Goal: Task Accomplishment & Management: Manage account settings

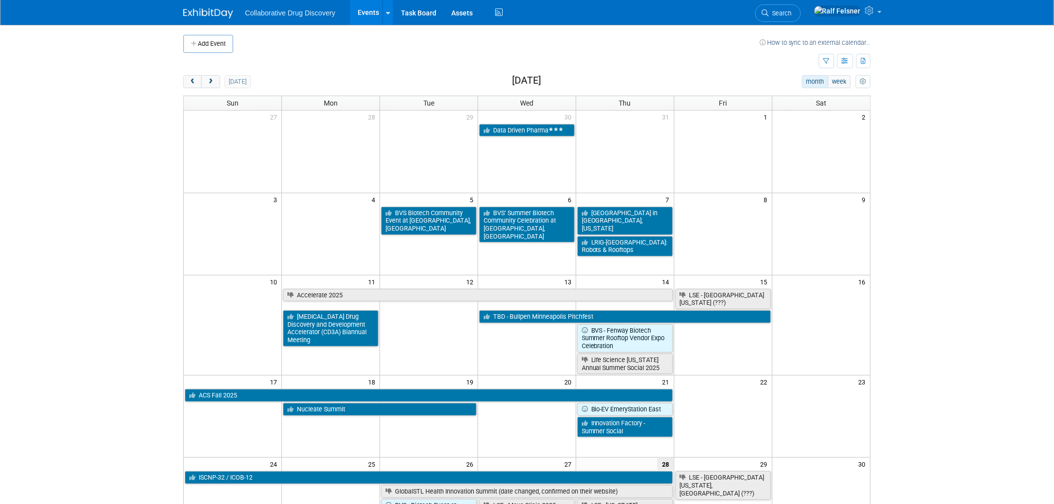
click at [69, 300] on body "Collaborative Drug Discovery Events Add Event Bulk Upload Events Shareable Even…" at bounding box center [527, 252] width 1054 height 504
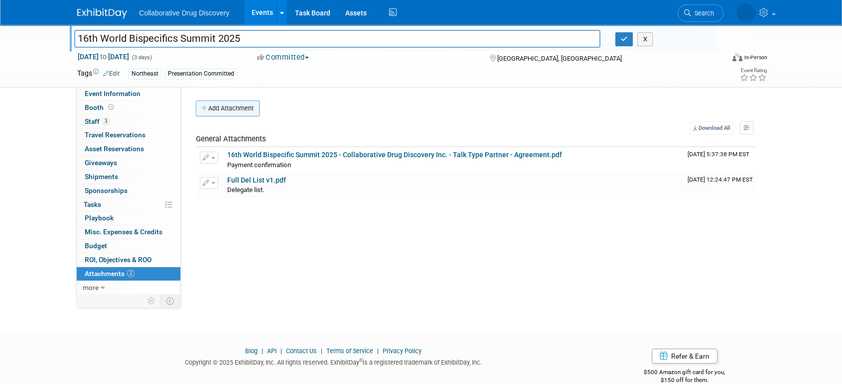
click at [235, 108] on button "Add Attachment" at bounding box center [228, 109] width 64 height 16
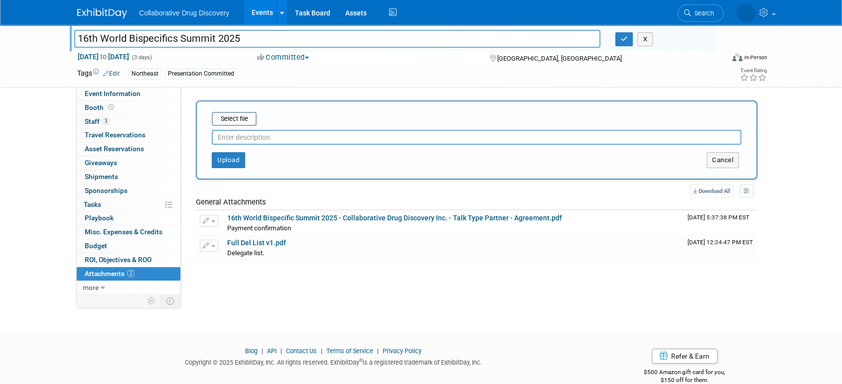
click at [226, 140] on input "text" at bounding box center [476, 137] width 529 height 15
paste input "https://www.canva.com/design/DAGr6inxqvc/mQpMA"
click at [283, 138] on input "Link to Exhibitor info (https://www.canva.com/design/DAGr6inxqvc/mQpMA" at bounding box center [476, 137] width 529 height 15
type input "Link to Exhibitor info https://www.canva.com/design/DAGr6inxqvc/mQpMA"
click at [230, 158] on button "Upload" at bounding box center [228, 160] width 33 height 16
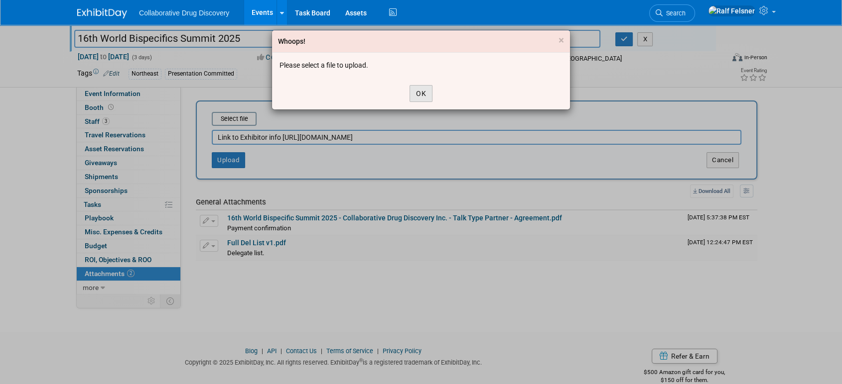
click at [421, 92] on button "OK" at bounding box center [420, 93] width 23 height 17
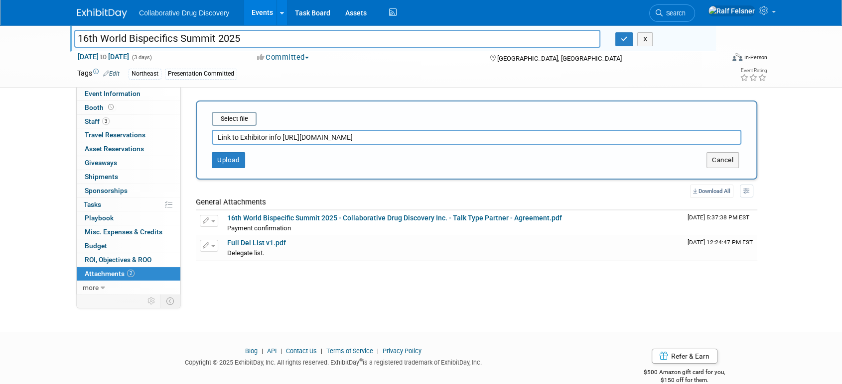
drag, startPoint x: 465, startPoint y: 138, endPoint x: 204, endPoint y: 136, distance: 260.5
click at [204, 136] on div "Select file Link to Exhibitor info https://www.canva.com/design/DAGr6inxqvc/mQp…" at bounding box center [476, 140] width 561 height 79
click at [726, 158] on button "Cancel" at bounding box center [722, 160] width 32 height 16
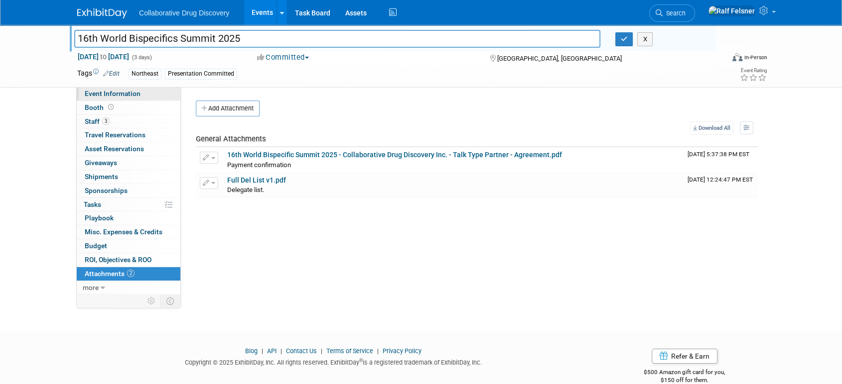
click at [107, 91] on span "Event Information" at bounding box center [113, 94] width 56 height 8
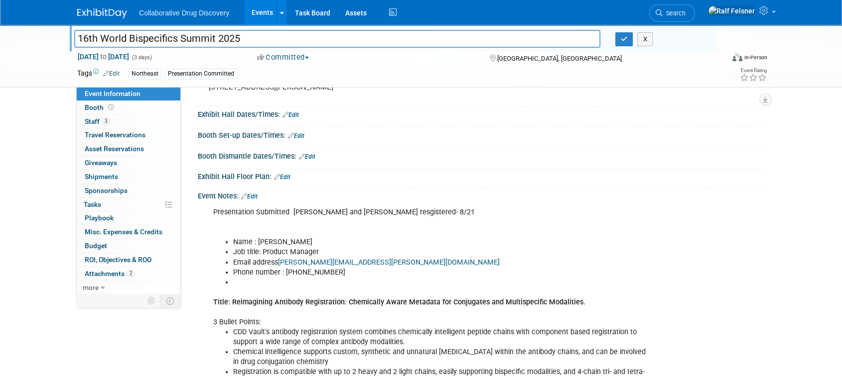
scroll to position [115, 0]
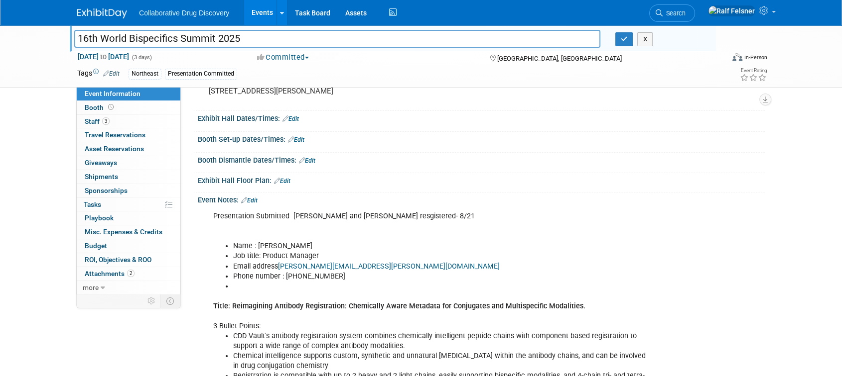
click at [310, 164] on link "Edit" at bounding box center [307, 160] width 16 height 7
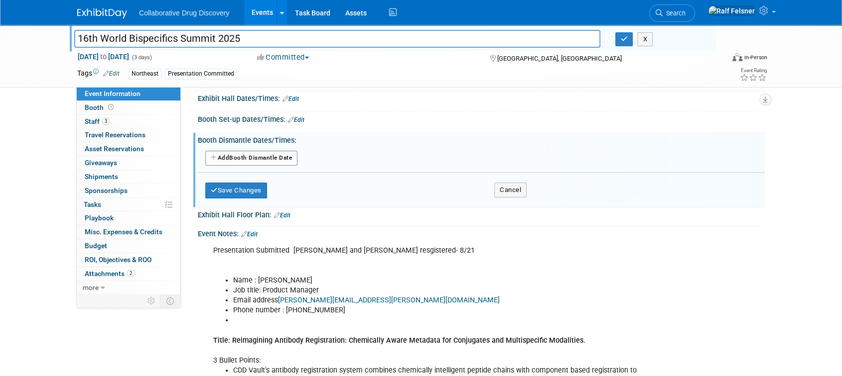
scroll to position [133, 0]
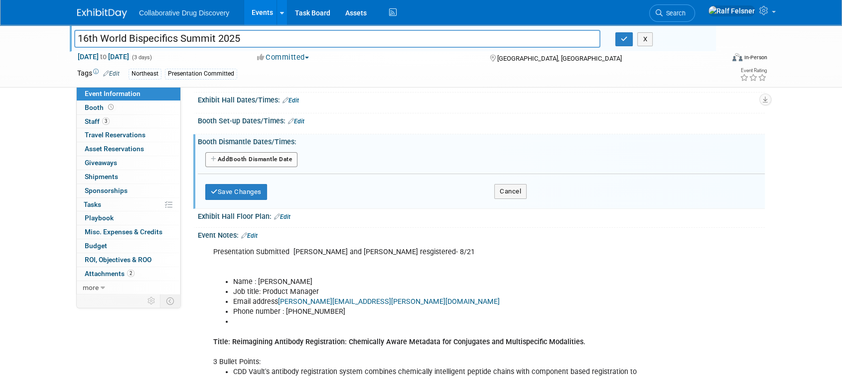
click at [256, 167] on button "Add Another Booth Dismantle Date" at bounding box center [251, 159] width 92 height 15
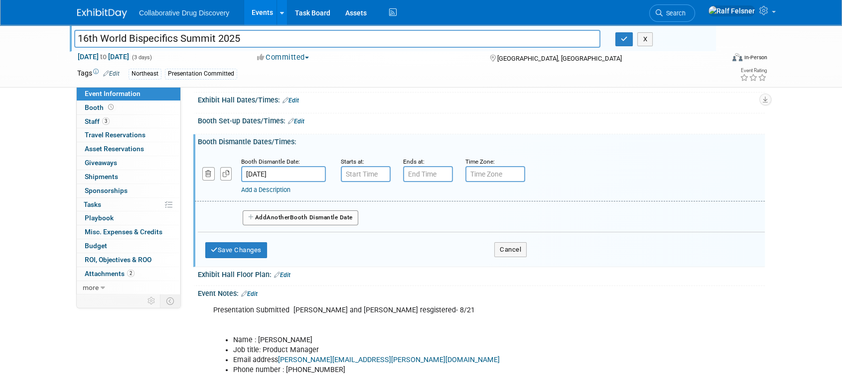
type input "7:00 AM"
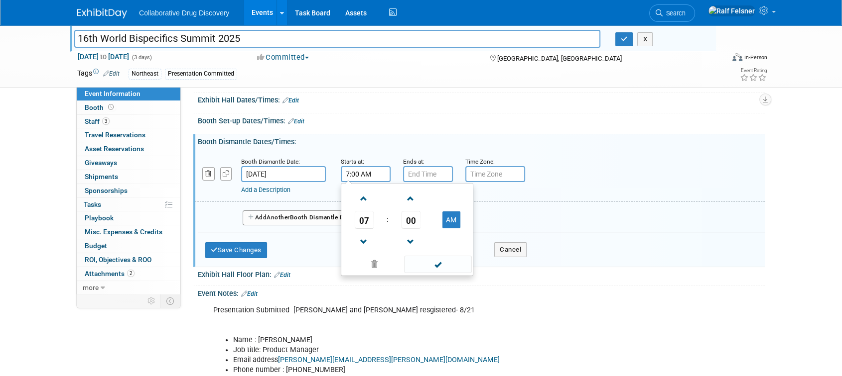
click at [363, 182] on input "7:00 AM" at bounding box center [366, 174] width 50 height 16
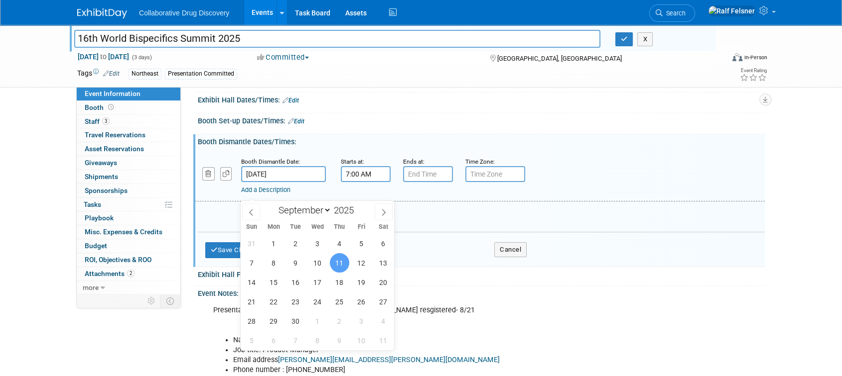
click at [261, 182] on input "Sep 11, 2025" at bounding box center [283, 174] width 85 height 16
click at [293, 260] on span "9" at bounding box center [295, 262] width 19 height 19
type input "Sep 9, 2025"
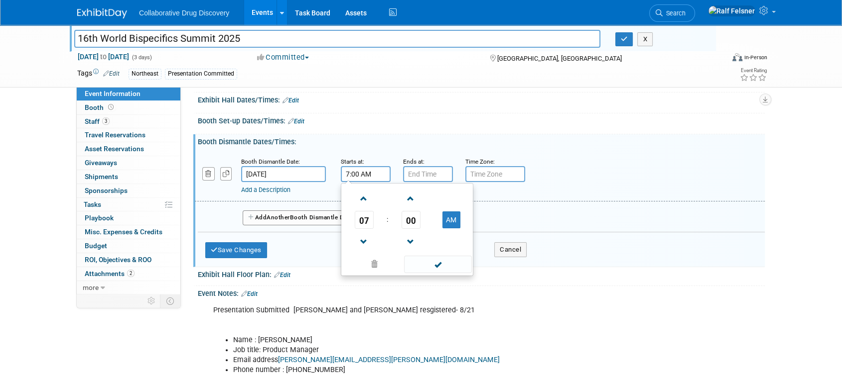
click at [361, 182] on input "7:00 AM" at bounding box center [366, 174] width 50 height 16
click at [450, 229] on button "AM" at bounding box center [451, 220] width 18 height 17
click at [363, 208] on span at bounding box center [363, 198] width 17 height 17
click at [359, 251] on span at bounding box center [363, 242] width 17 height 17
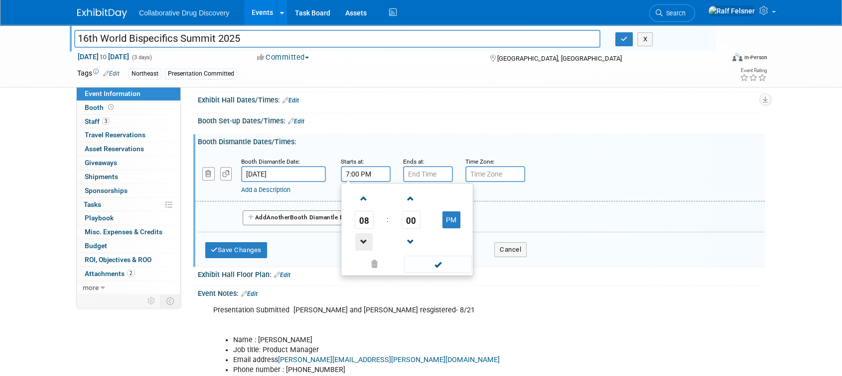
type input "6:00 PM"
type input "7:00 PM"
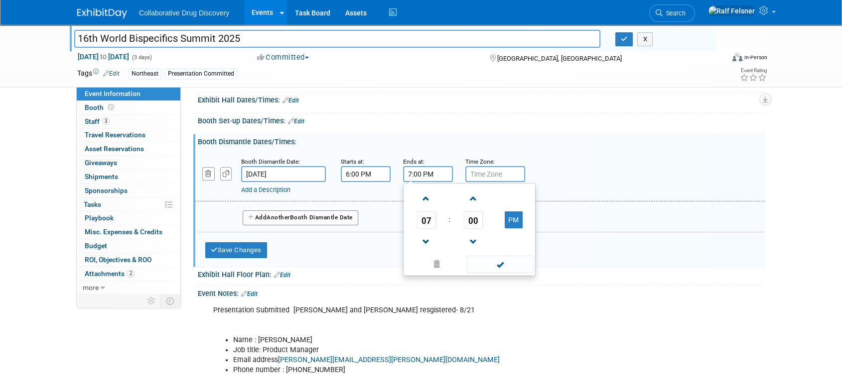
click at [428, 182] on input "7:00 PM" at bounding box center [428, 174] width 50 height 16
click at [499, 273] on span at bounding box center [499, 264] width 67 height 17
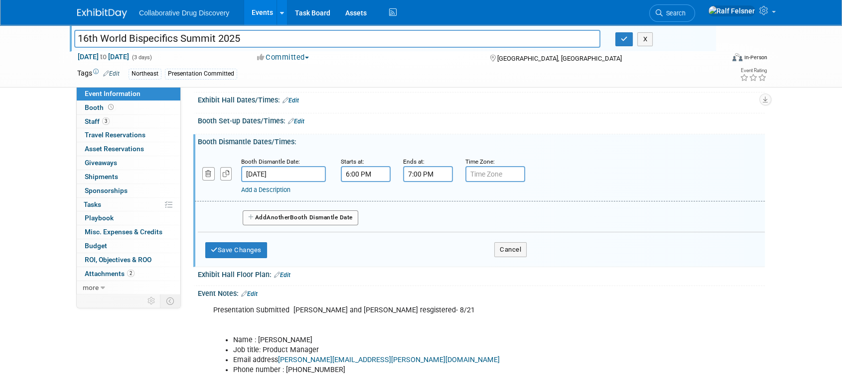
click at [297, 226] on button "Add Another Booth Dismantle Date" at bounding box center [301, 218] width 116 height 15
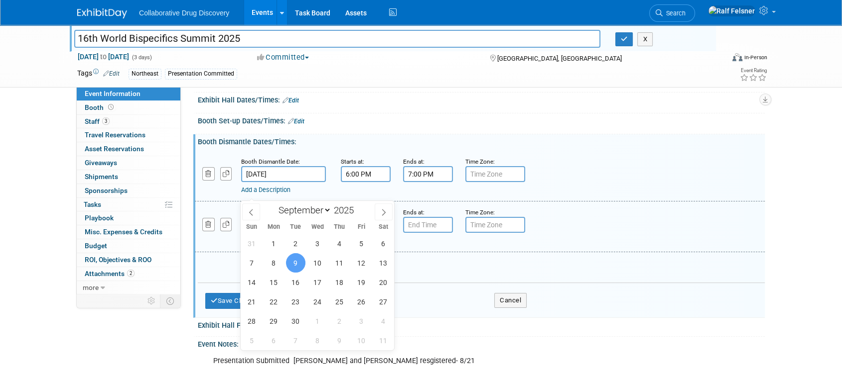
click at [255, 182] on input "Sep 9, 2025" at bounding box center [283, 174] width 85 height 16
click at [332, 260] on span "11" at bounding box center [339, 262] width 19 height 19
type input "Sep 11, 2025"
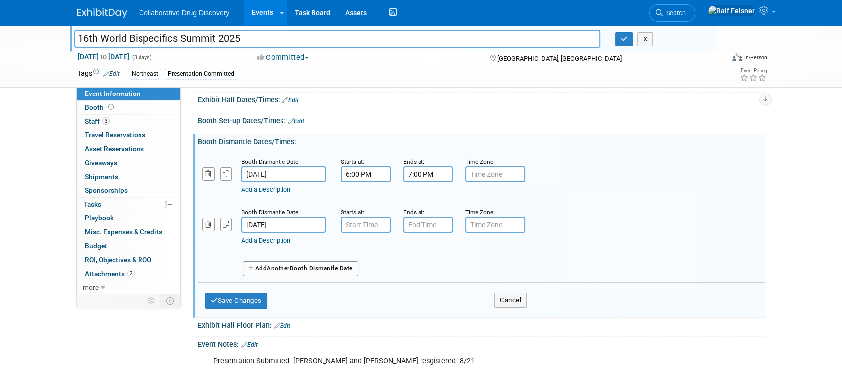
click at [368, 182] on input "6:00 PM" at bounding box center [366, 174] width 50 height 16
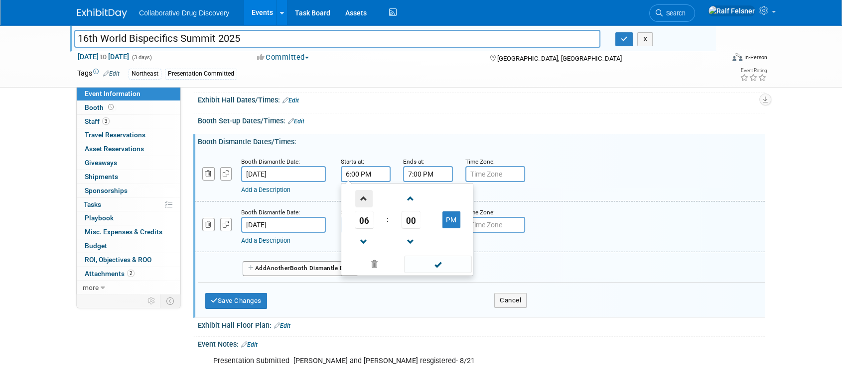
click at [367, 208] on span at bounding box center [363, 198] width 17 height 17
click at [366, 251] on span at bounding box center [363, 242] width 17 height 17
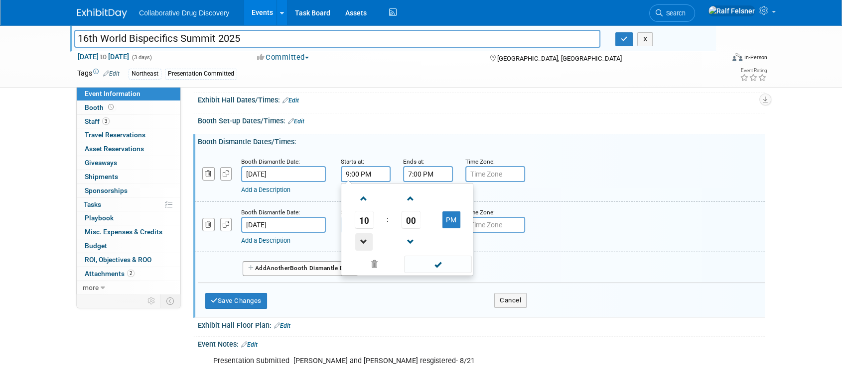
click at [366, 251] on span at bounding box center [363, 242] width 17 height 17
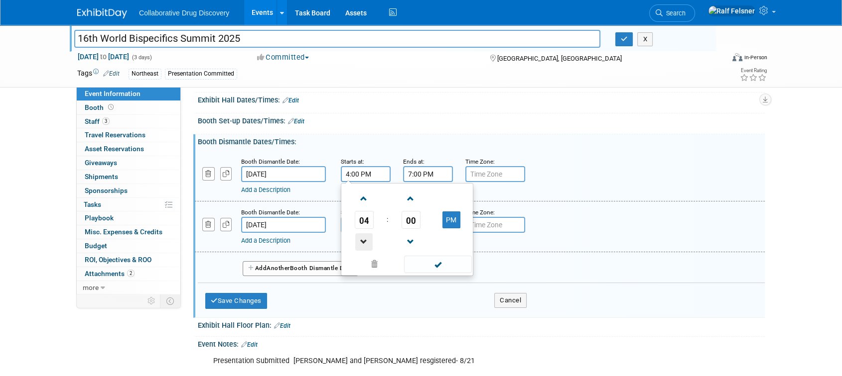
click at [366, 251] on span at bounding box center [363, 242] width 17 height 17
type input "1:00 PM"
click at [442, 273] on span at bounding box center [437, 264] width 67 height 17
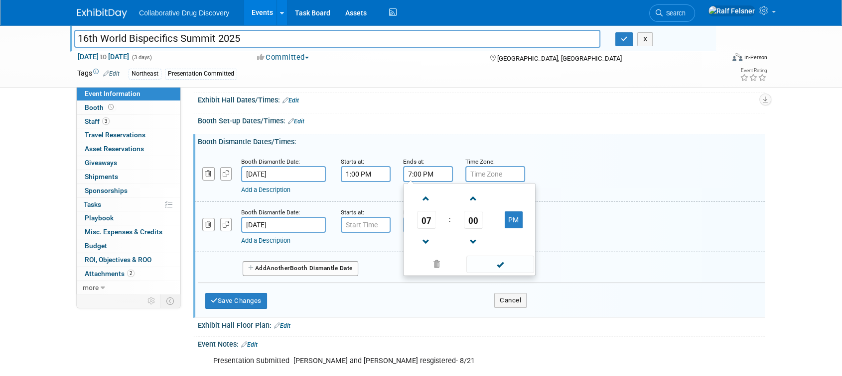
click at [414, 182] on input "7:00 PM" at bounding box center [428, 174] width 50 height 16
click at [427, 251] on span at bounding box center [425, 242] width 17 height 17
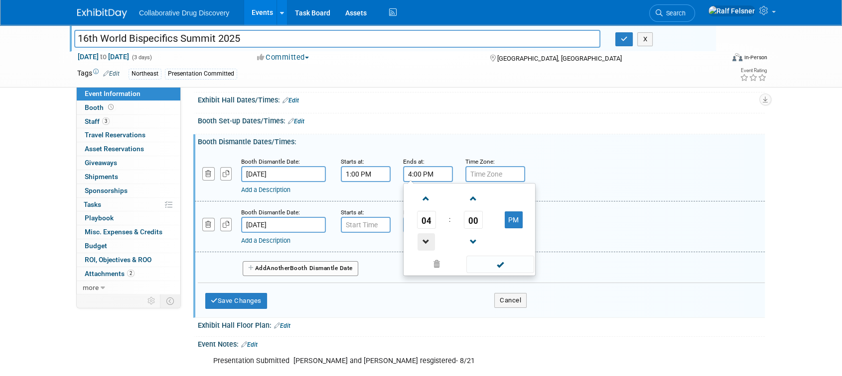
type input "3:00 PM"
click at [498, 273] on span at bounding box center [499, 264] width 67 height 17
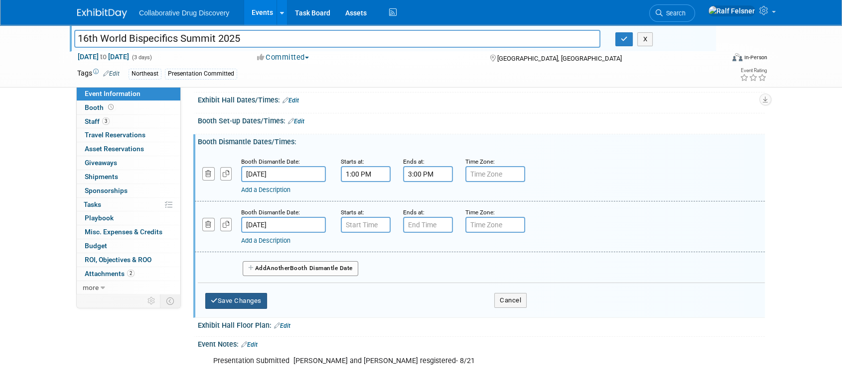
click at [253, 309] on button "Save Changes" at bounding box center [236, 301] width 62 height 16
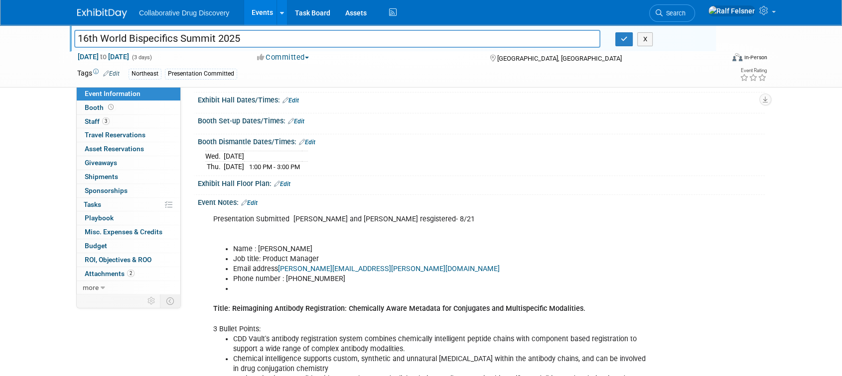
click at [313, 146] on link "Edit" at bounding box center [307, 142] width 16 height 7
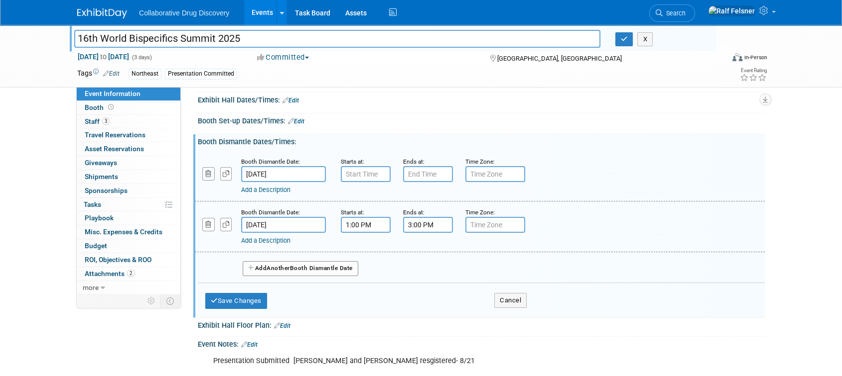
click at [205, 177] on icon "button" at bounding box center [208, 174] width 6 height 6
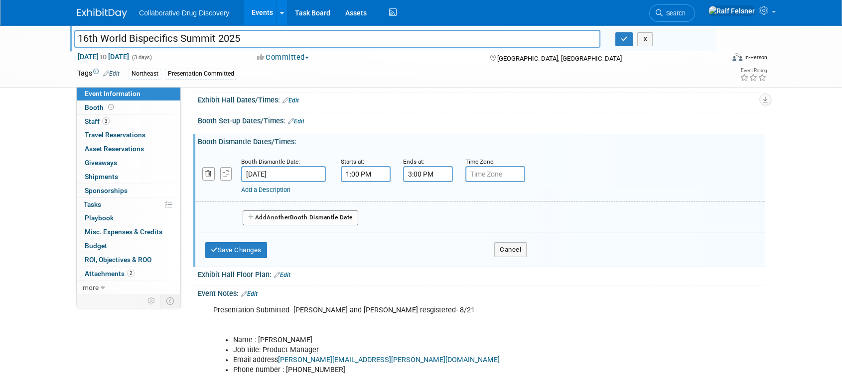
click at [293, 104] on link "Edit" at bounding box center [290, 100] width 16 height 7
